Goal: Task Accomplishment & Management: Use online tool/utility

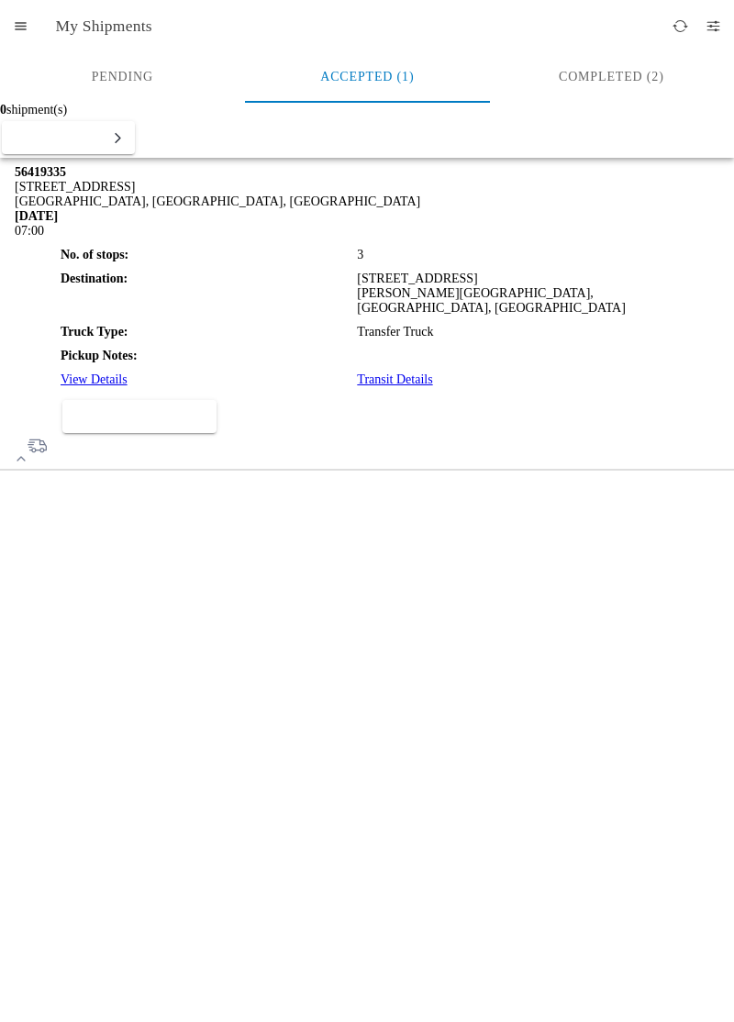
click at [0, 0] on slot "Add Transit Status" at bounding box center [0, 0] width 0 height 0
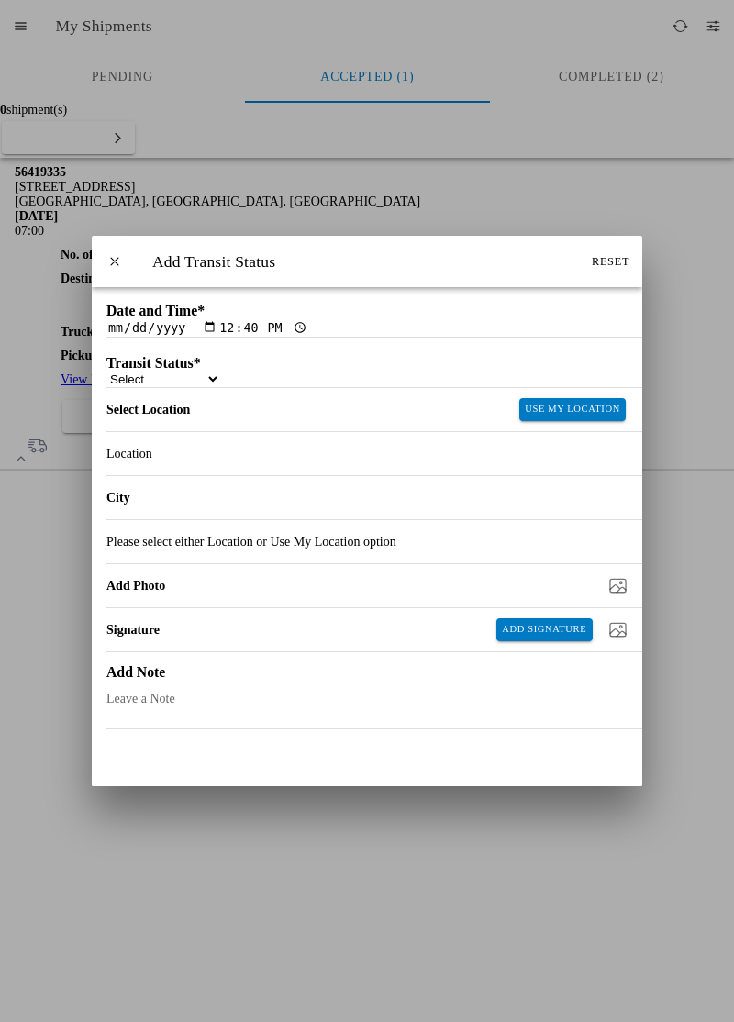
click at [208, 386] on select "Select Arrive at Drop Off Arrive at Pickup Break Start Break Stop Depart Drop O…" at bounding box center [163, 380] width 114 height 16
select select "ARVPULOC"
click at [590, 421] on button "Use My Location" at bounding box center [572, 409] width 106 height 23
type input "Ordbend"
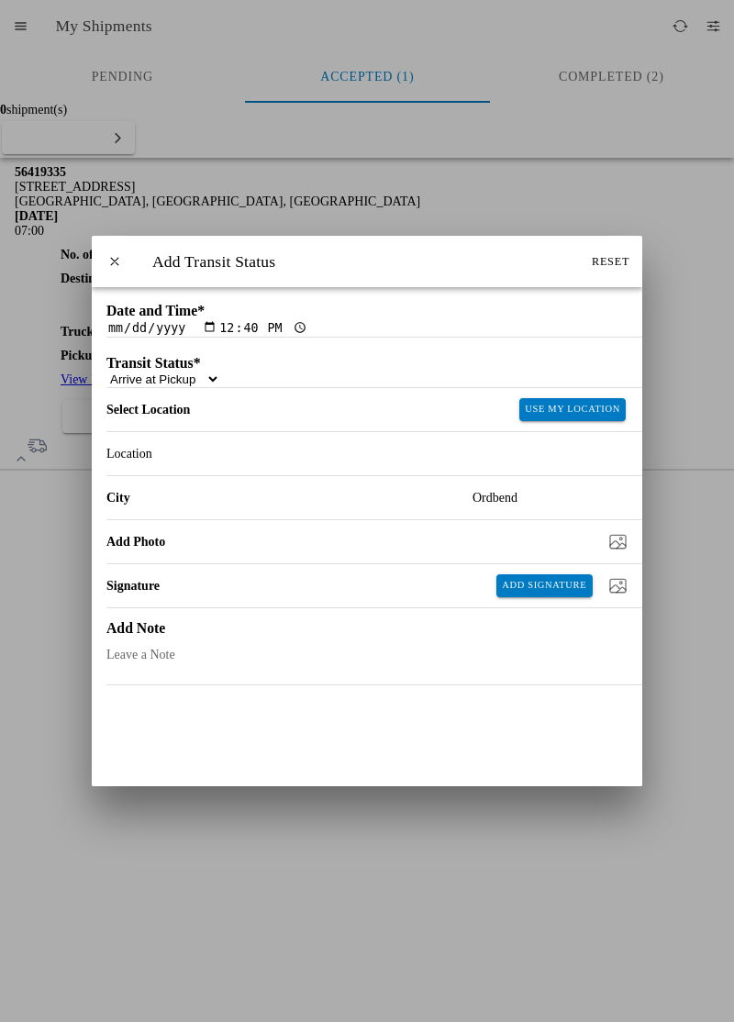
click at [194, 841] on button "SAVE" at bounding box center [367, 857] width 547 height 33
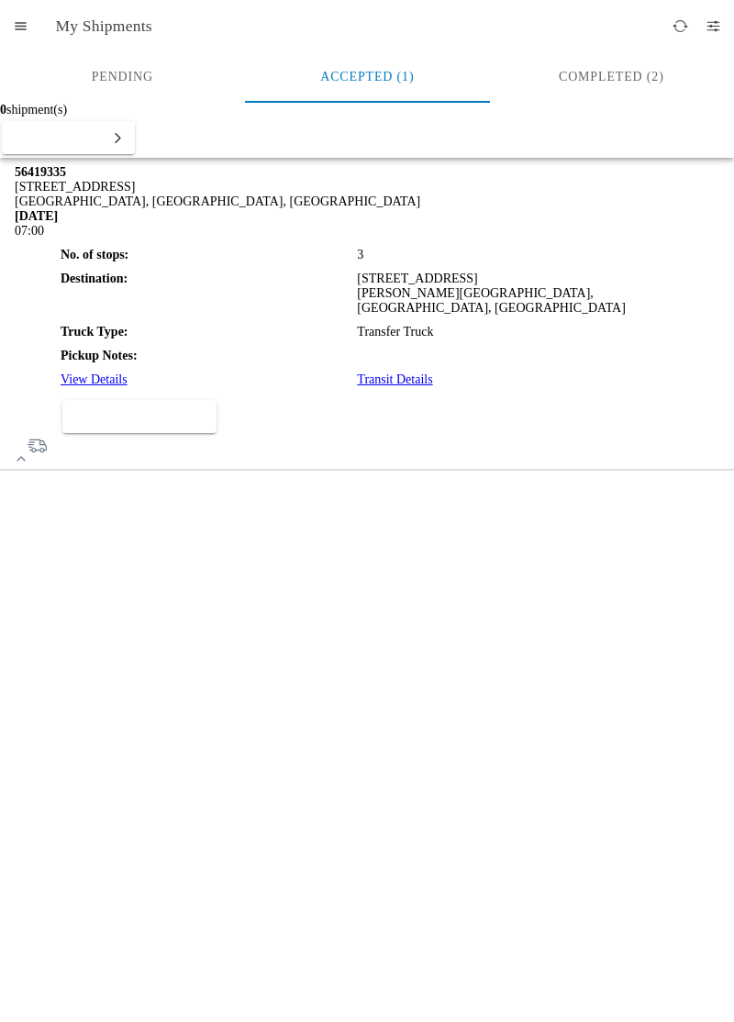
click at [129, 433] on button "Add Transit Status" at bounding box center [139, 416] width 154 height 33
click at [144, 433] on button "Add Transit Status" at bounding box center [139, 416] width 154 height 33
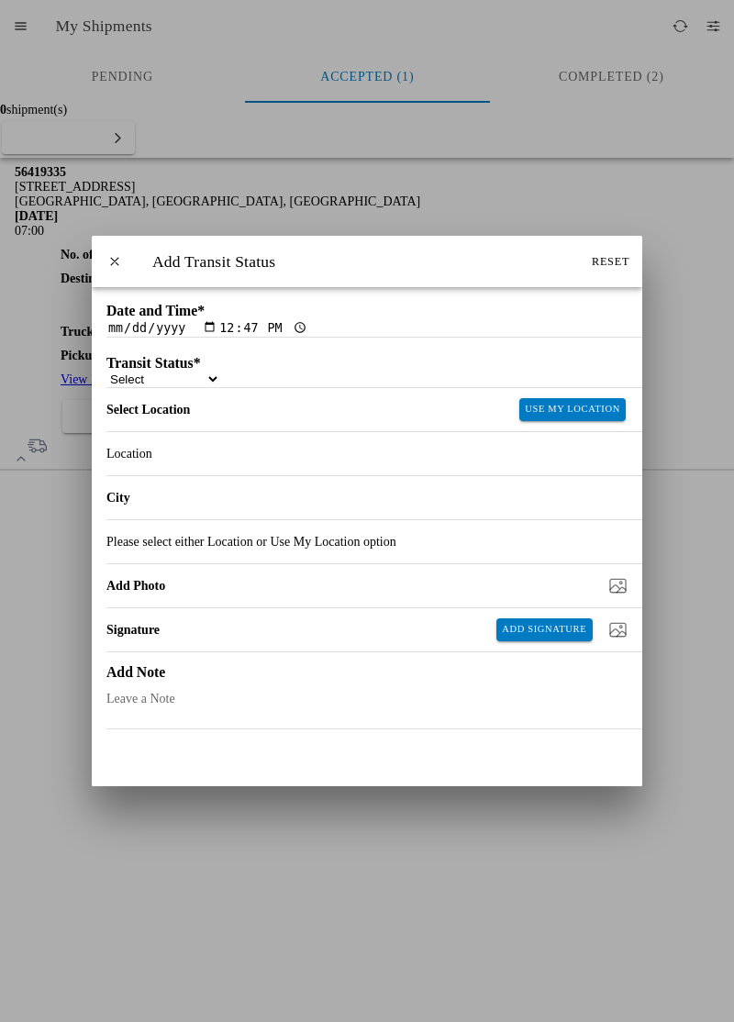
click at [220, 385] on select "Select Arrive at Drop Off Arrive at Pickup Break Start Break Stop Depart Drop O…" at bounding box center [163, 380] width 114 height 16
select select "DPTPULOC"
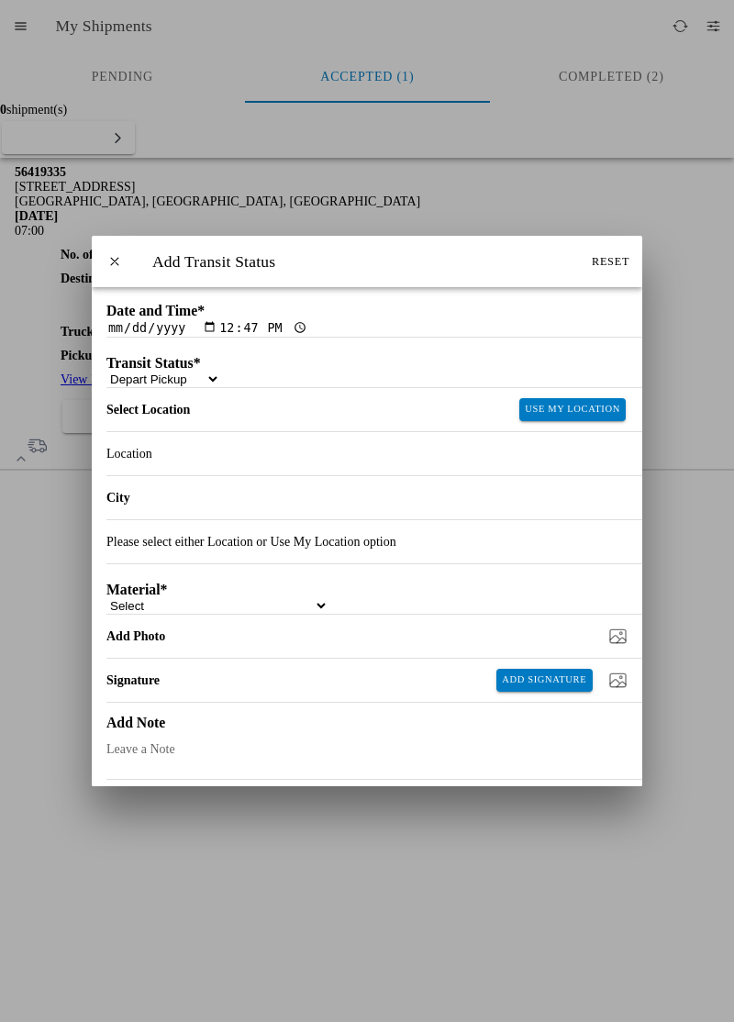
click at [0, 0] on slot "Use My Location" at bounding box center [0, 0] width 0 height 0
type input "[GEOGRAPHIC_DATA]"
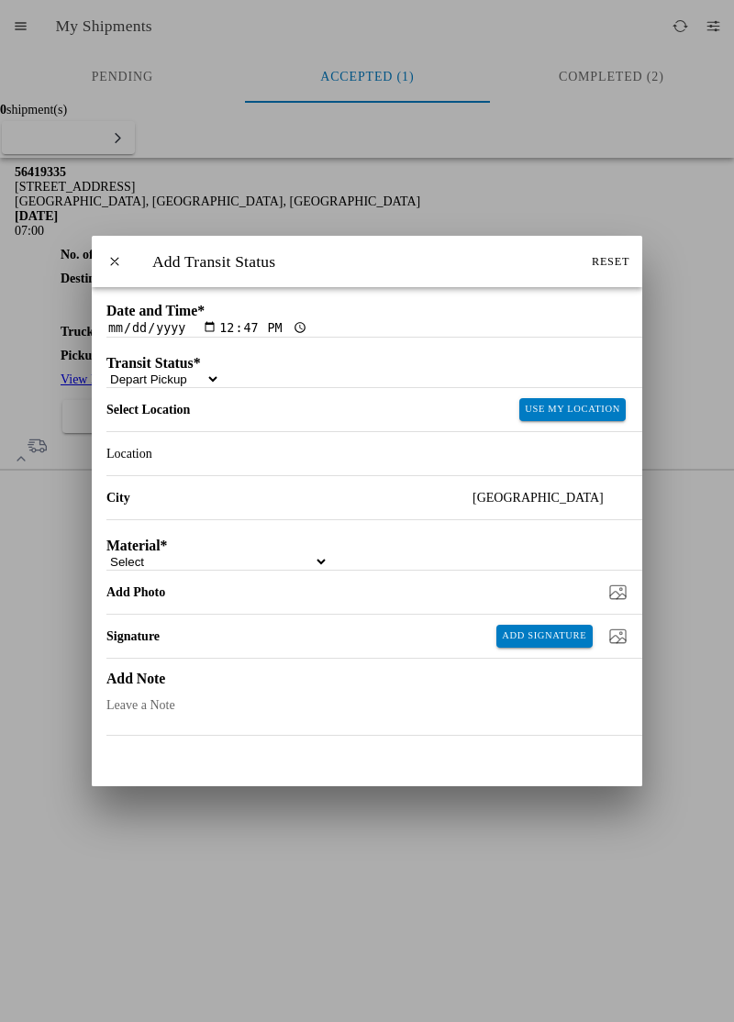
click at [189, 570] on select "Select 1" x 3" Rock 1" x 4" Rock 2" x 4" Rock Asphalt Cold Patch Backfill Spec …" at bounding box center [217, 562] width 222 height 16
select select "708651"
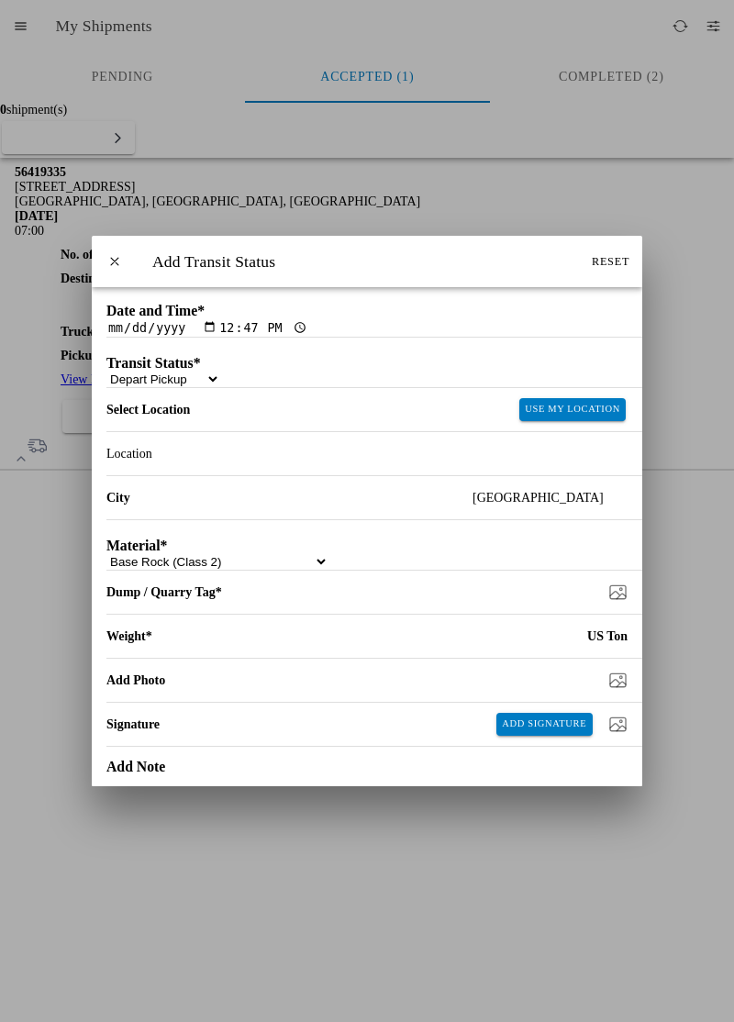
click at [600, 602] on input "Dump / Quarry Tag *" at bounding box center [374, 592] width 536 height 19
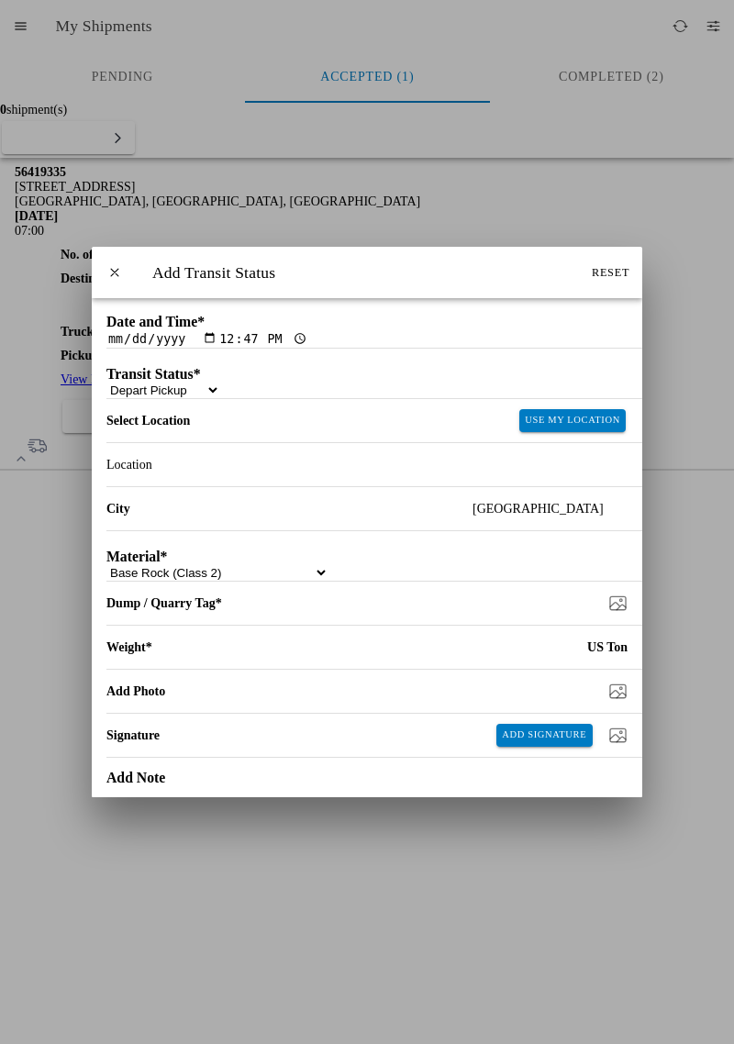
type input "C:\fakepath\17552008461668257676665909573926.jpg"
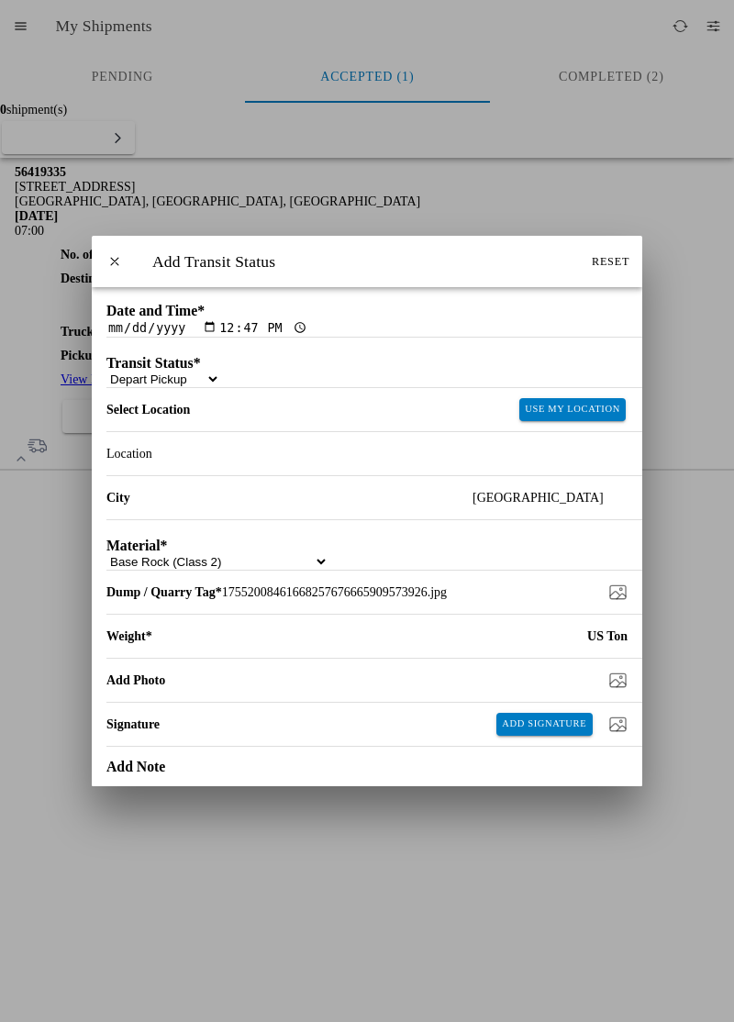
click at [417, 657] on input "number" at bounding box center [369, 637] width 435 height 40
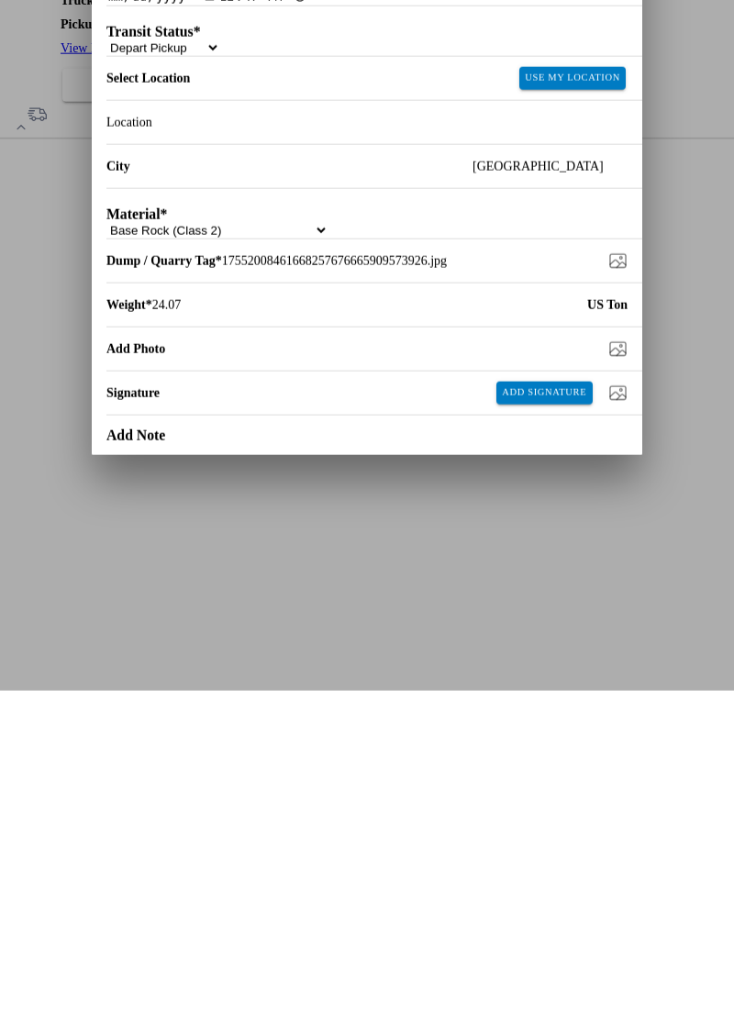
type input "24.07"
click at [0, 0] on slot "SAVE" at bounding box center [0, 0] width 0 height 0
